Goal: Browse casually

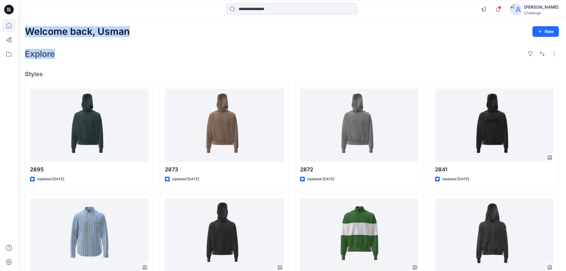
drag, startPoint x: 26, startPoint y: 31, endPoint x: 53, endPoint y: 54, distance: 35.6
click at [53, 54] on div "Welcome back, Usman New Explore Styles 2895 Updated [DATE] 2821-3099 Updated [D…" at bounding box center [292, 227] width 548 height 416
click at [66, 61] on div "Explore" at bounding box center [292, 54] width 534 height 14
drag, startPoint x: 43, startPoint y: 75, endPoint x: 23, endPoint y: 26, distance: 52.7
click at [23, 26] on div "Welcome back, Usman New Explore Styles 2895 Updated [DATE] 2821-3099 Updated [D…" at bounding box center [292, 227] width 548 height 416
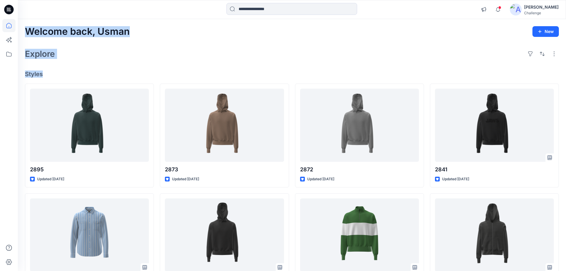
click at [71, 61] on div "Welcome back, Usman New Explore Styles 2895 Updated [DATE] 2821-3099 Updated [D…" at bounding box center [292, 227] width 548 height 416
drag, startPoint x: 42, startPoint y: 74, endPoint x: 26, endPoint y: 35, distance: 42.7
click at [26, 35] on div "Welcome back, Usman New Explore Styles 2895 Updated [DATE] 2821-3099 Updated [D…" at bounding box center [292, 227] width 548 height 416
click at [46, 56] on h2 "Explore" at bounding box center [40, 54] width 30 height 10
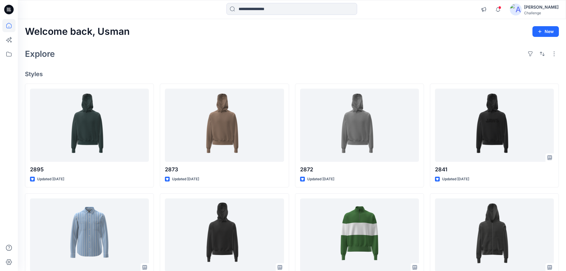
click at [26, 32] on h2 "Welcome back, Usman" at bounding box center [77, 31] width 105 height 11
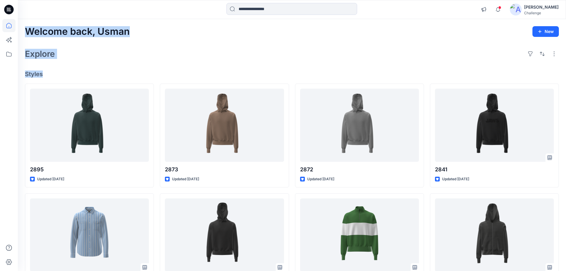
drag, startPoint x: 27, startPoint y: 32, endPoint x: 42, endPoint y: 72, distance: 42.8
click at [42, 72] on div "Welcome back, Usman New Explore Styles 2895 Updated [DATE] 2821-3099 Updated [D…" at bounding box center [292, 227] width 548 height 416
